Goal: Task Accomplishment & Management: Complete application form

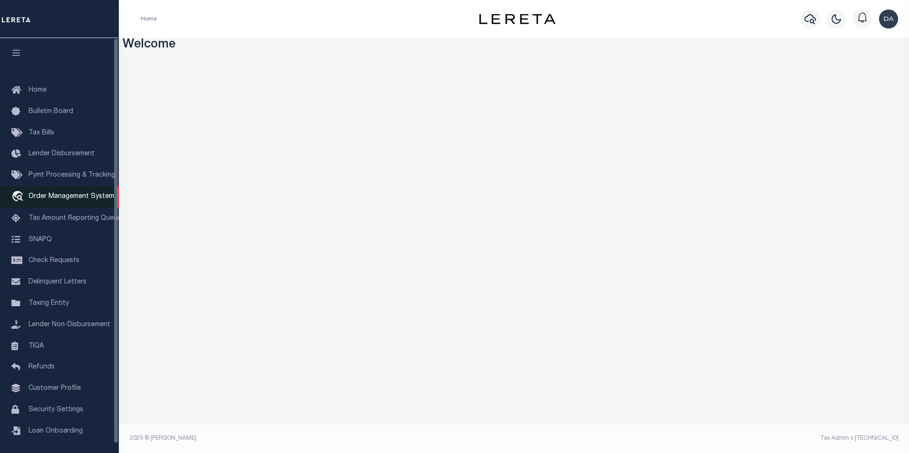
click at [58, 199] on span "Order Management System" at bounding box center [72, 196] width 86 height 7
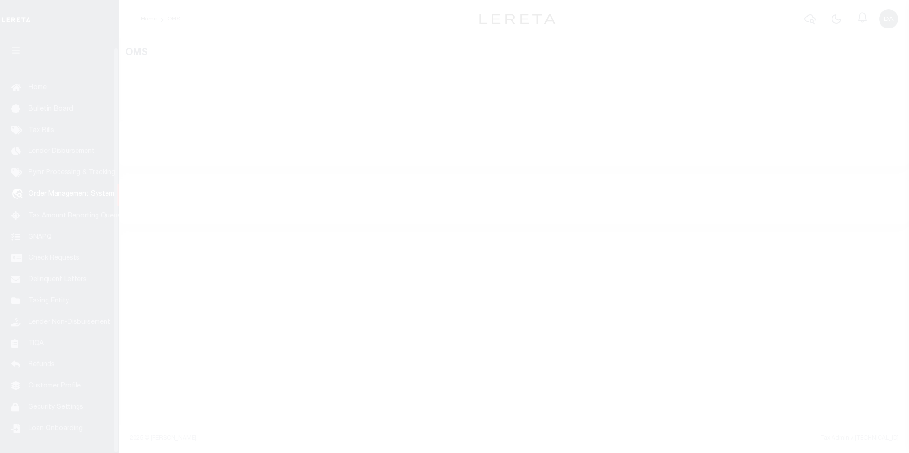
scroll to position [10, 0]
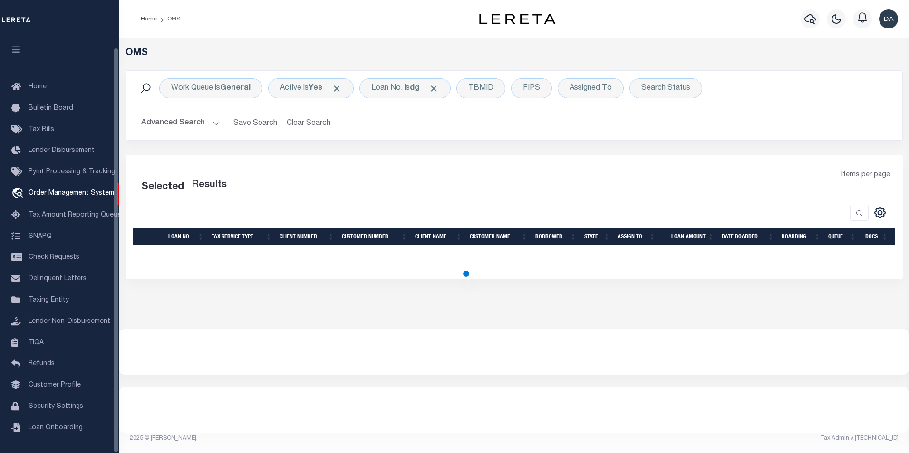
select select "200"
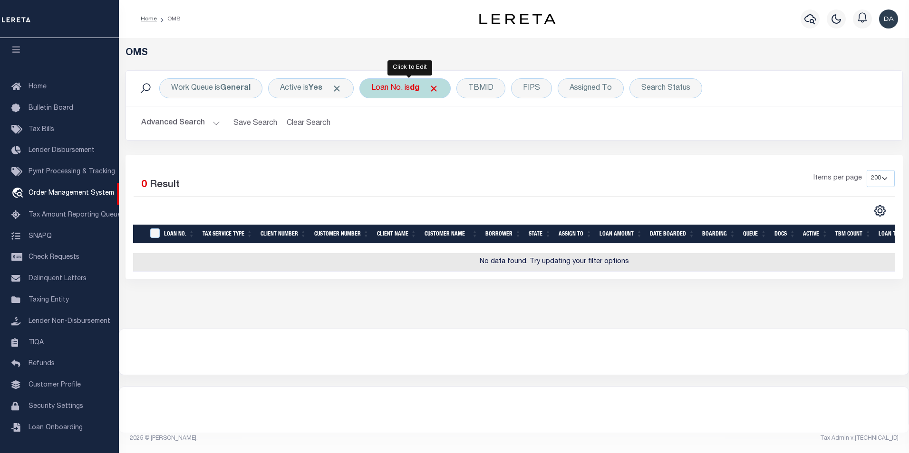
click at [407, 91] on div "Loan No. is dg" at bounding box center [404, 88] width 91 height 20
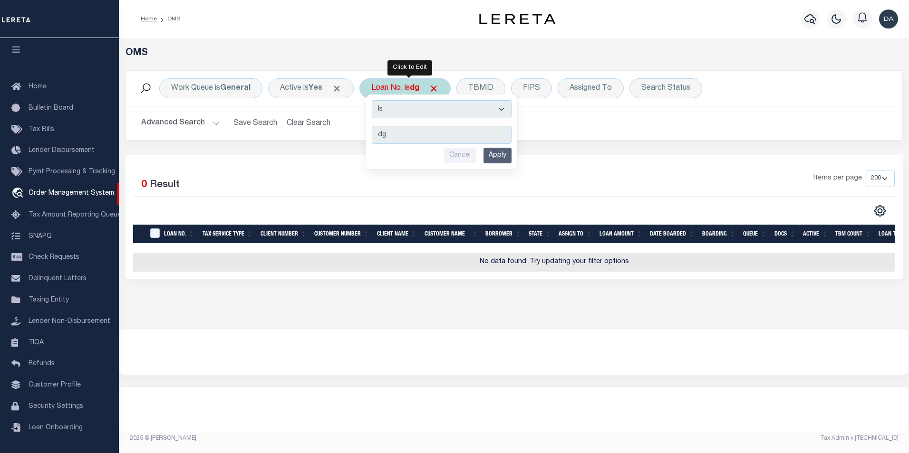
click at [406, 117] on select "Is Contains" at bounding box center [442, 109] width 140 height 18
select select "c"
click at [374, 100] on select "Is Contains" at bounding box center [442, 109] width 140 height 18
click at [495, 158] on input "Apply" at bounding box center [497, 156] width 28 height 16
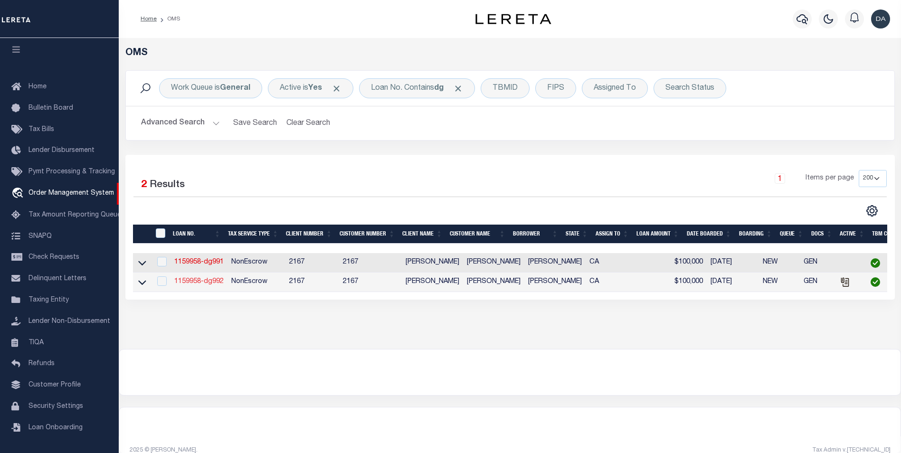
click at [194, 282] on link "1159958-dg992" at bounding box center [198, 281] width 49 height 7
type input "1159958-dg992"
type input "[PERSON_NAME]"
select select
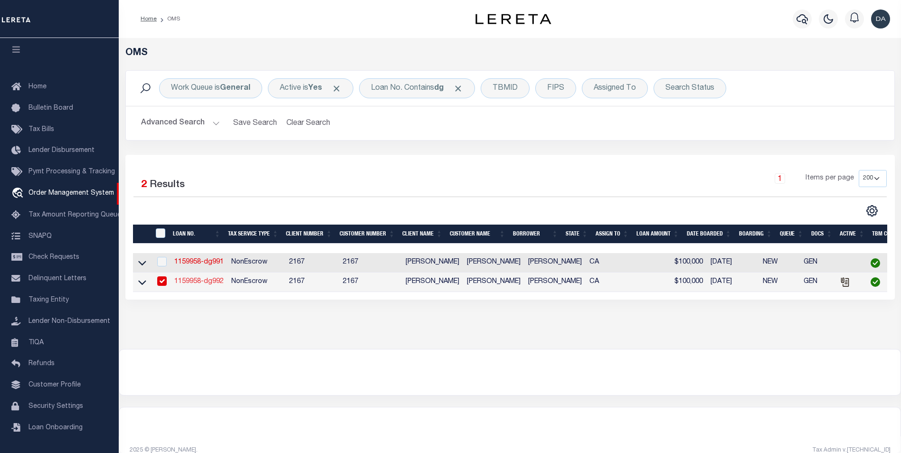
type input "91007"
type input "[DATE]"
select select "10"
select select "NonEscrow"
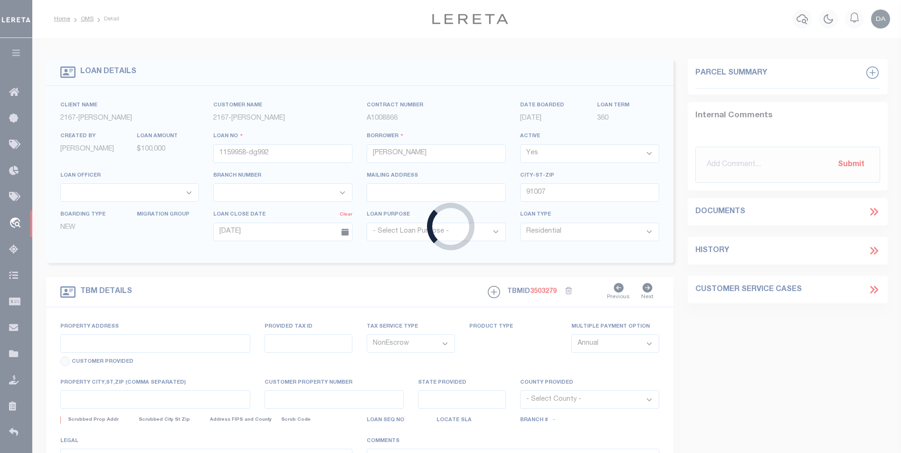
type input "[STREET_ADDRESS]"
select select
type input "ARCADIA CA 91007"
type input "CA"
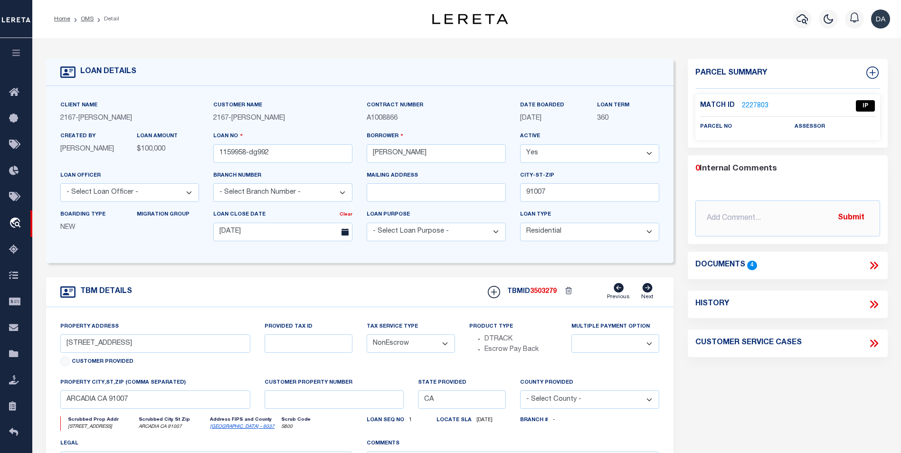
click at [874, 265] on icon at bounding box center [874, 265] width 12 height 12
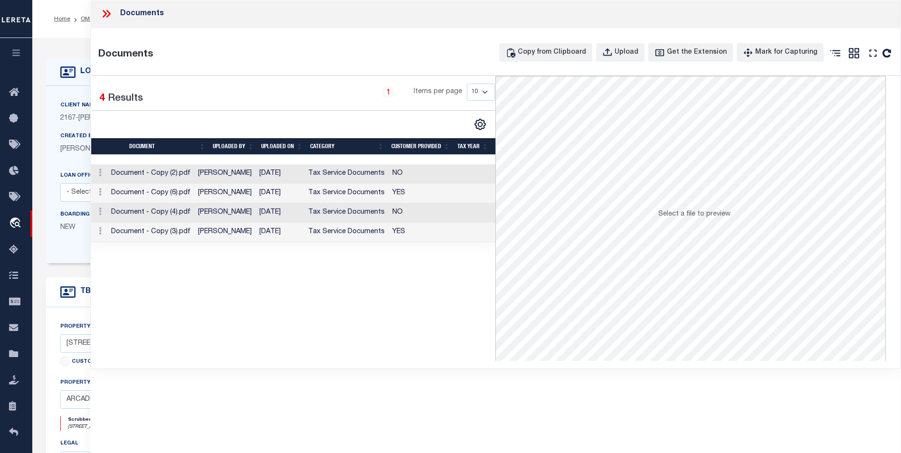
click at [320, 324] on div "Selected 4 Results 1 Items per page 10 25 50 100" at bounding box center [293, 218] width 405 height 285
click at [632, 52] on div "Upload" at bounding box center [627, 53] width 24 height 10
select select
